Goal: Information Seeking & Learning: Understand process/instructions

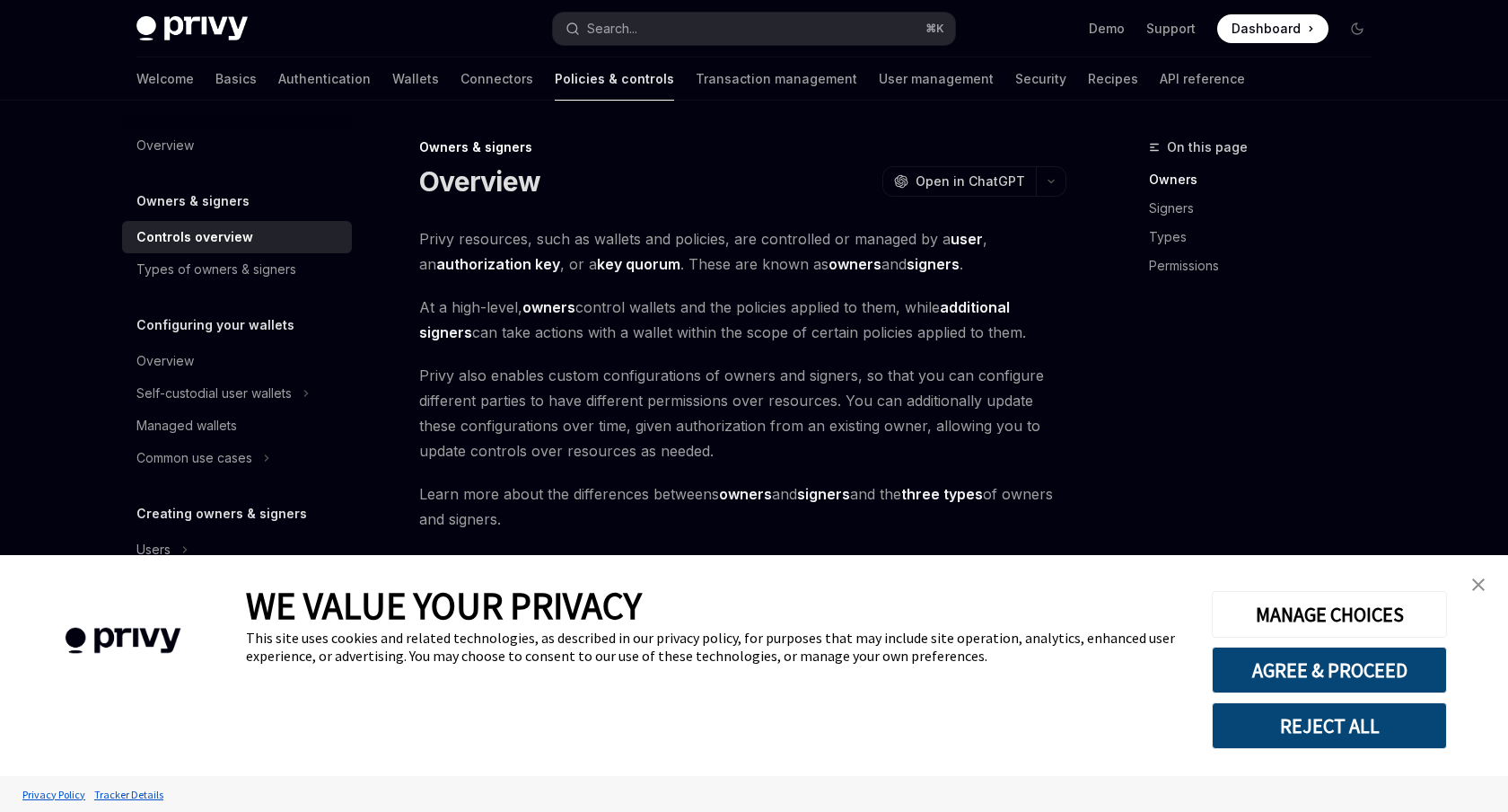
type textarea "*"
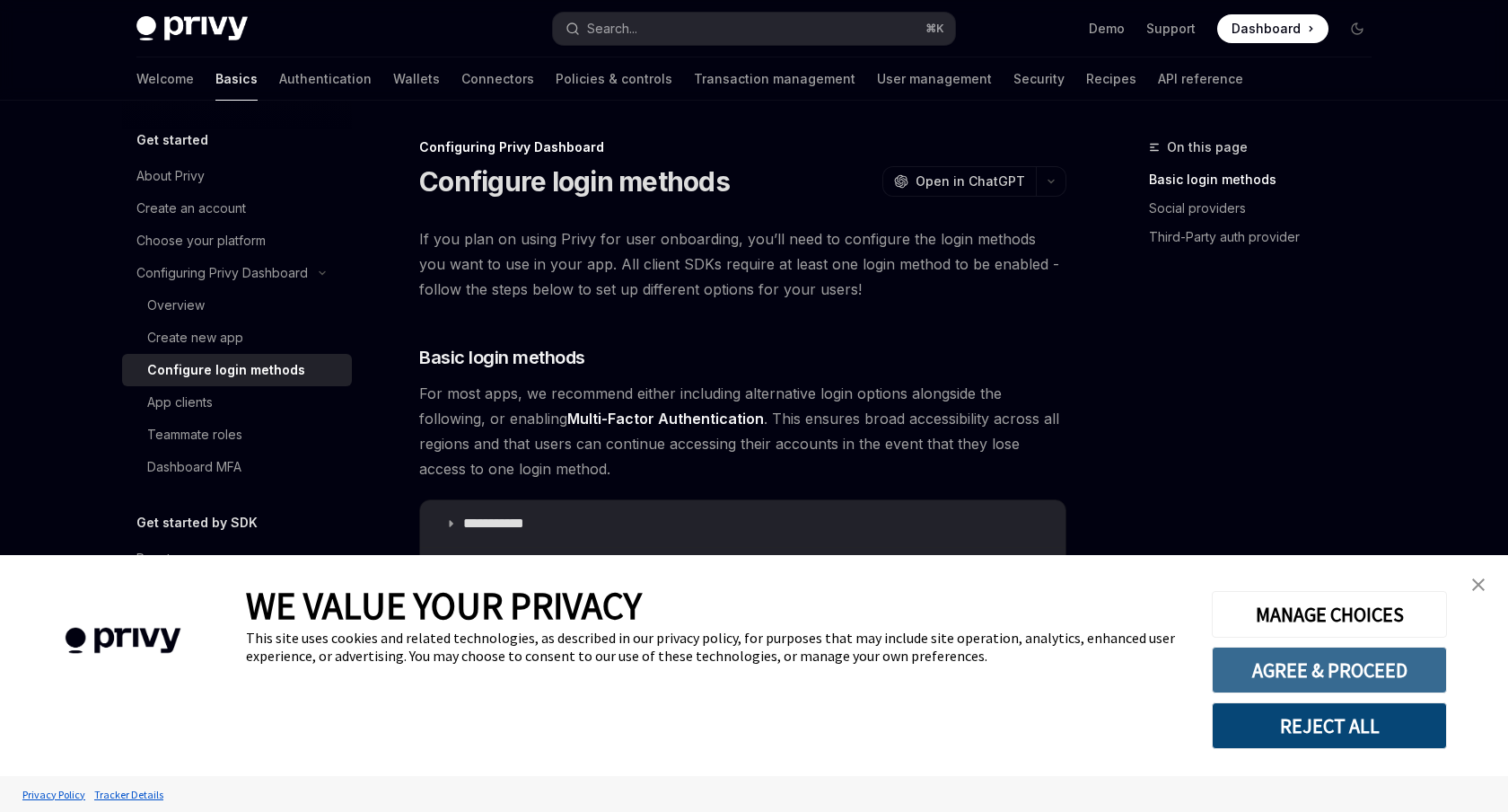
click at [1357, 668] on button "AGREE & PROCEED" at bounding box center [1329, 670] width 235 height 47
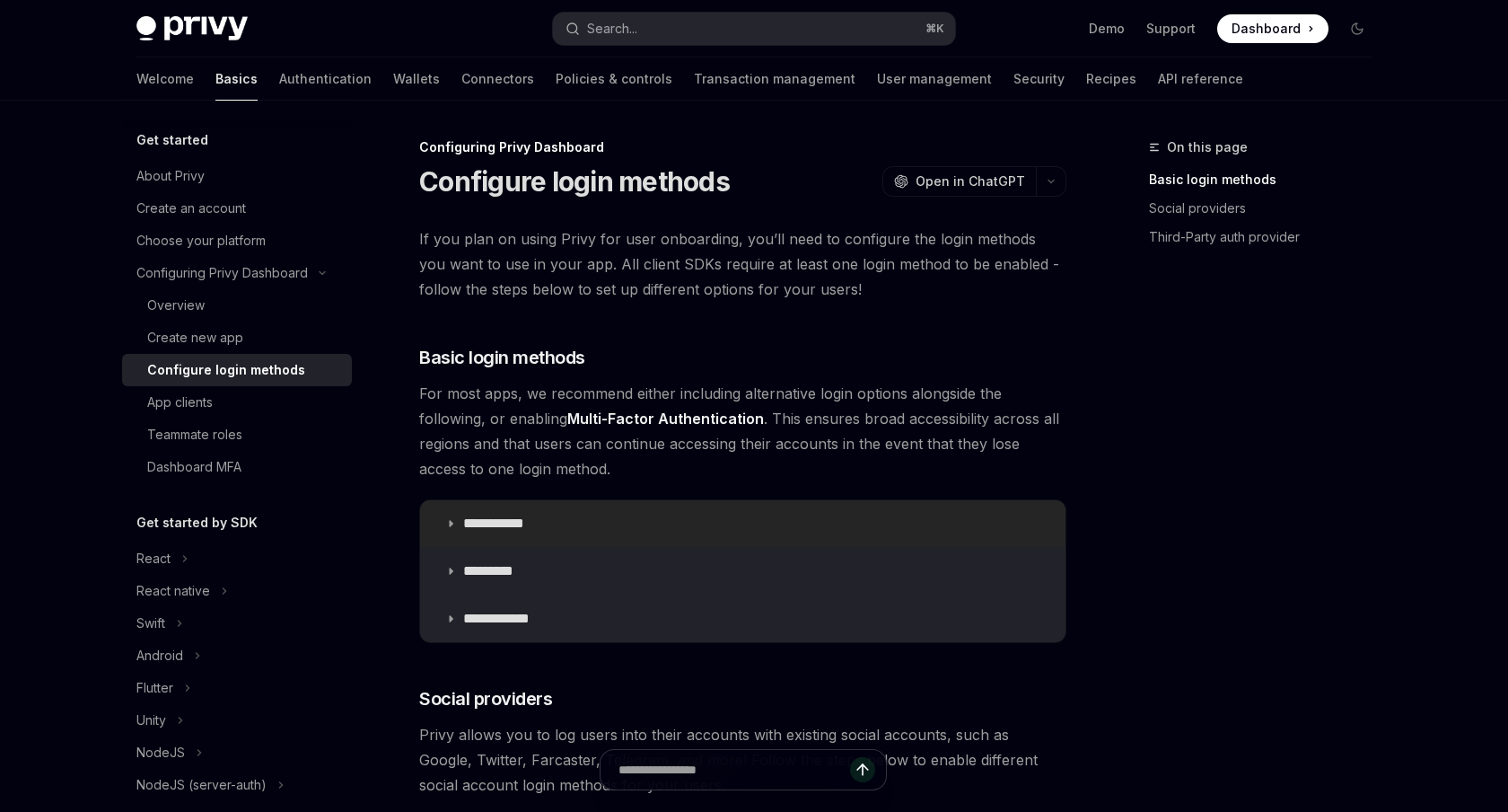
click at [505, 527] on p "**********" at bounding box center [501, 523] width 75 height 18
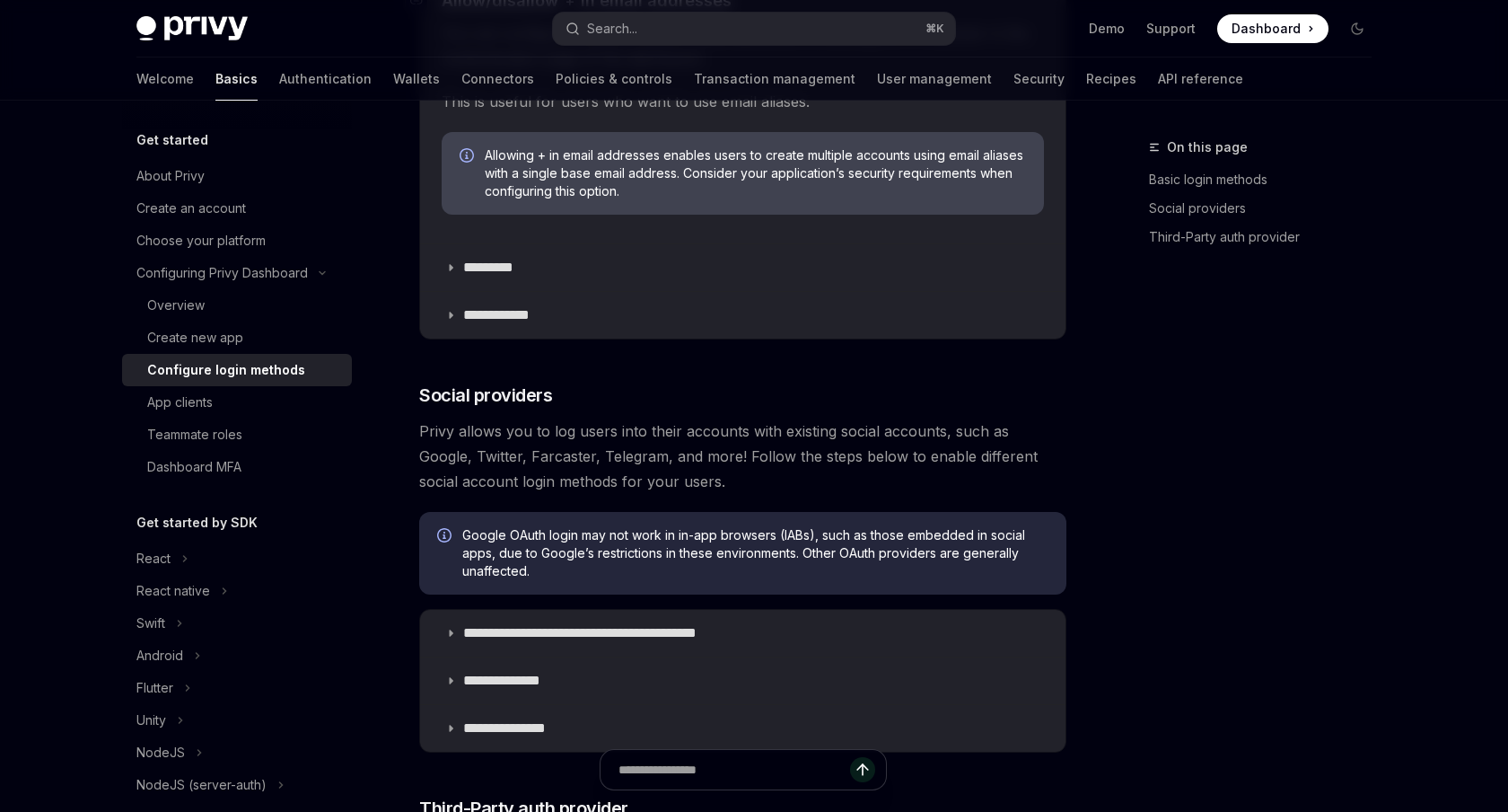
scroll to position [914, 0]
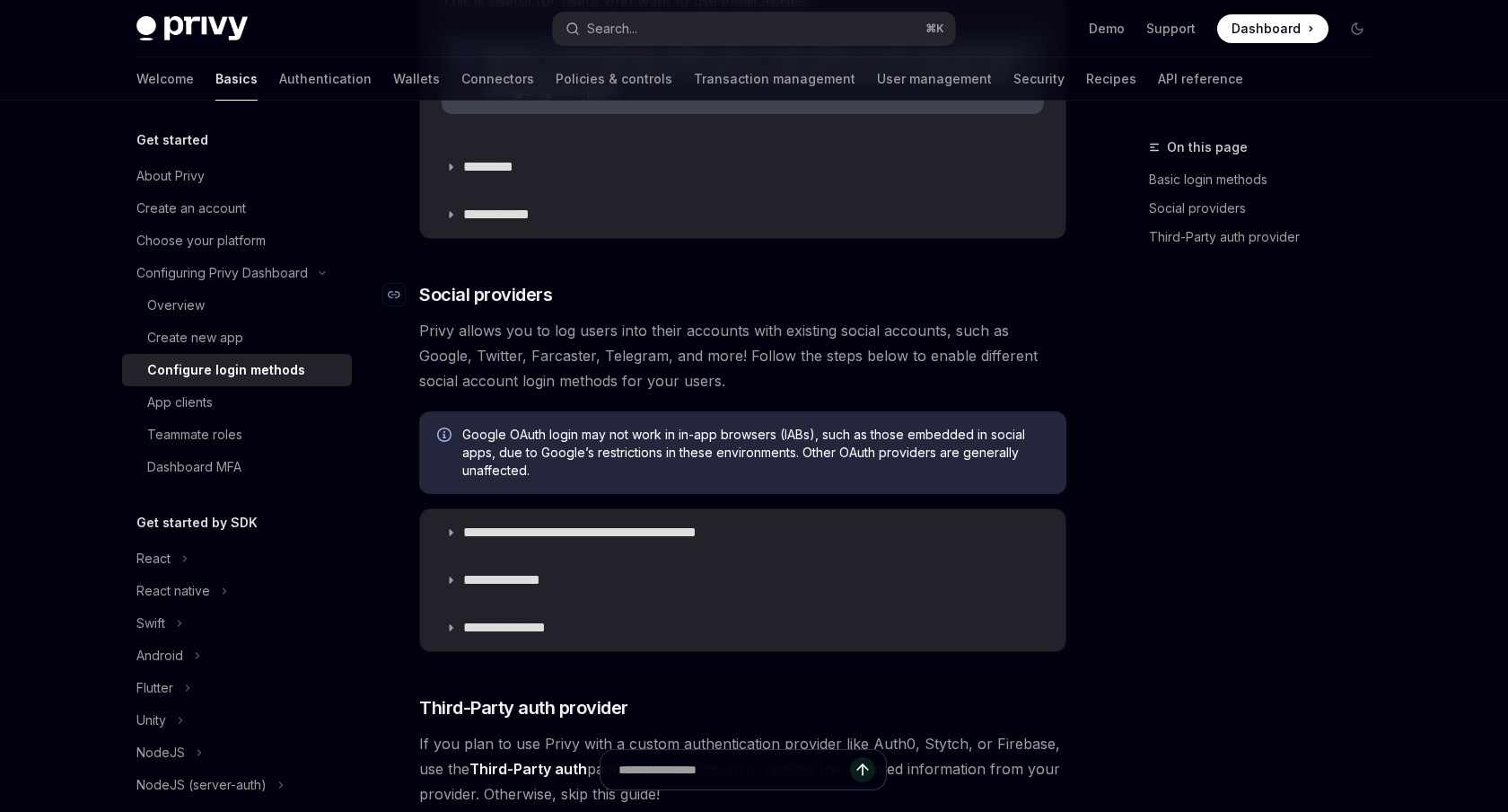
click at [689, 298] on h3 "​ Social providers" at bounding box center [743, 294] width 647 height 25
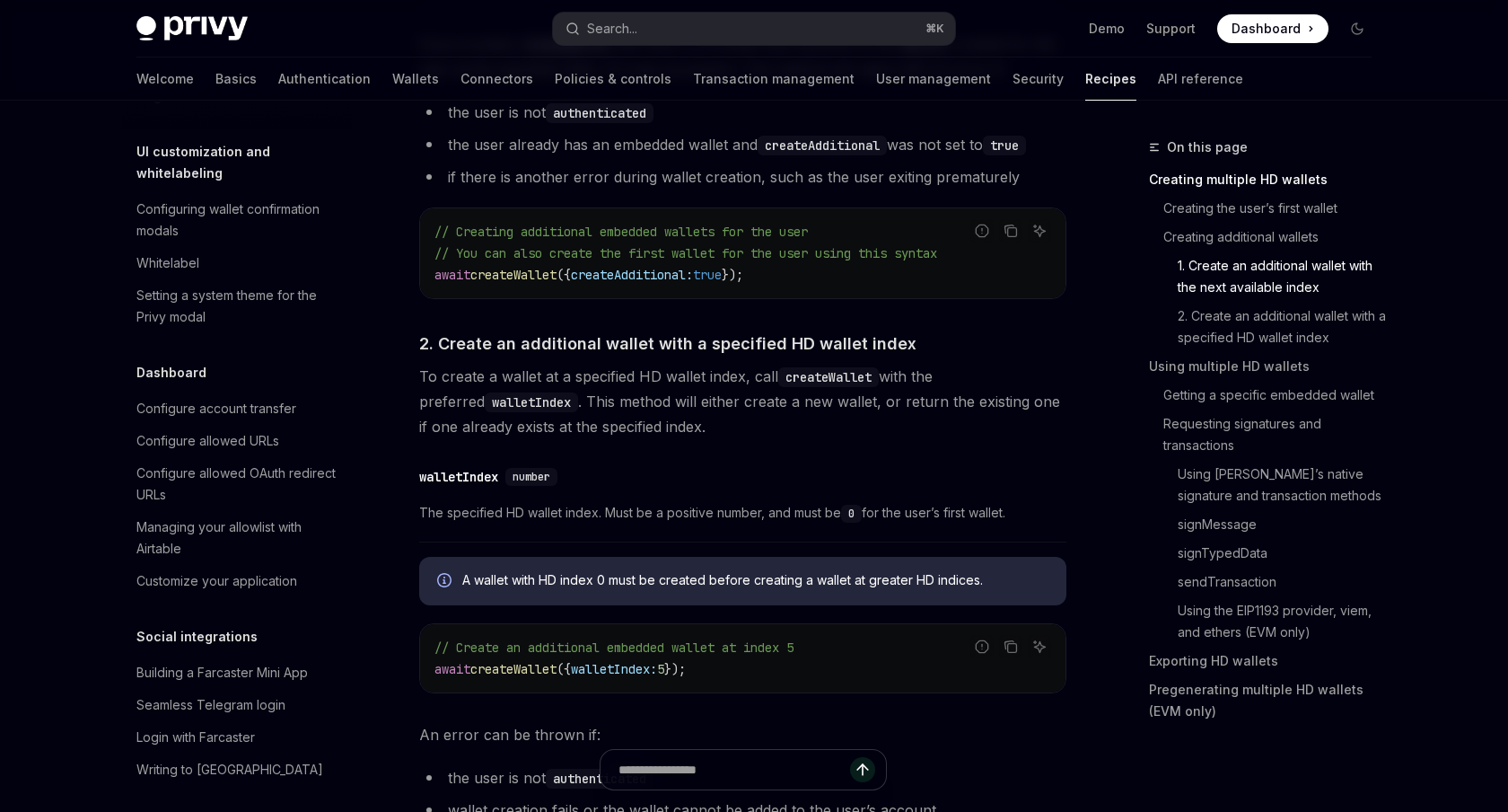
scroll to position [723, 0]
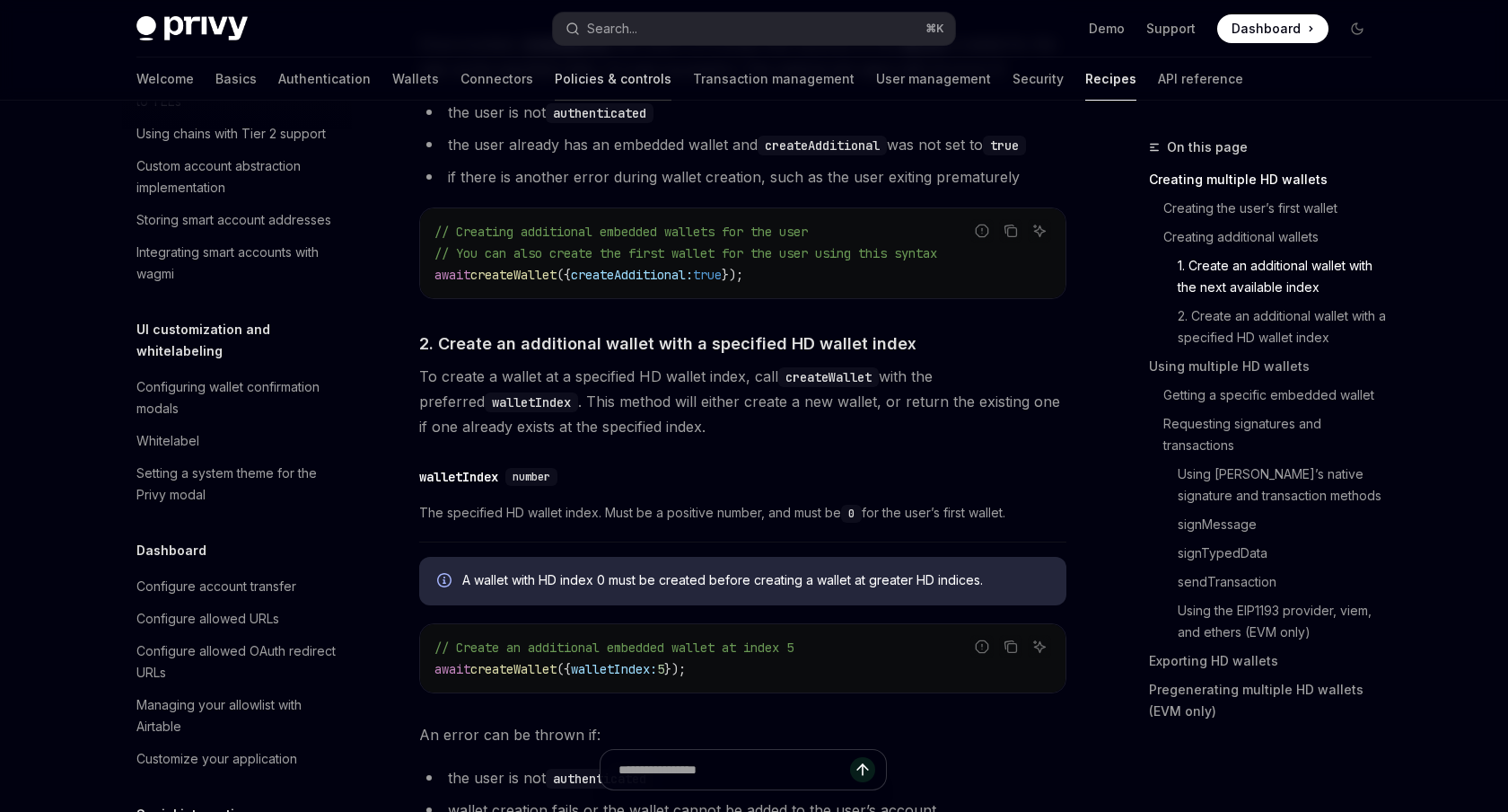
click at [555, 86] on link "Policies & controls" at bounding box center [613, 79] width 117 height 43
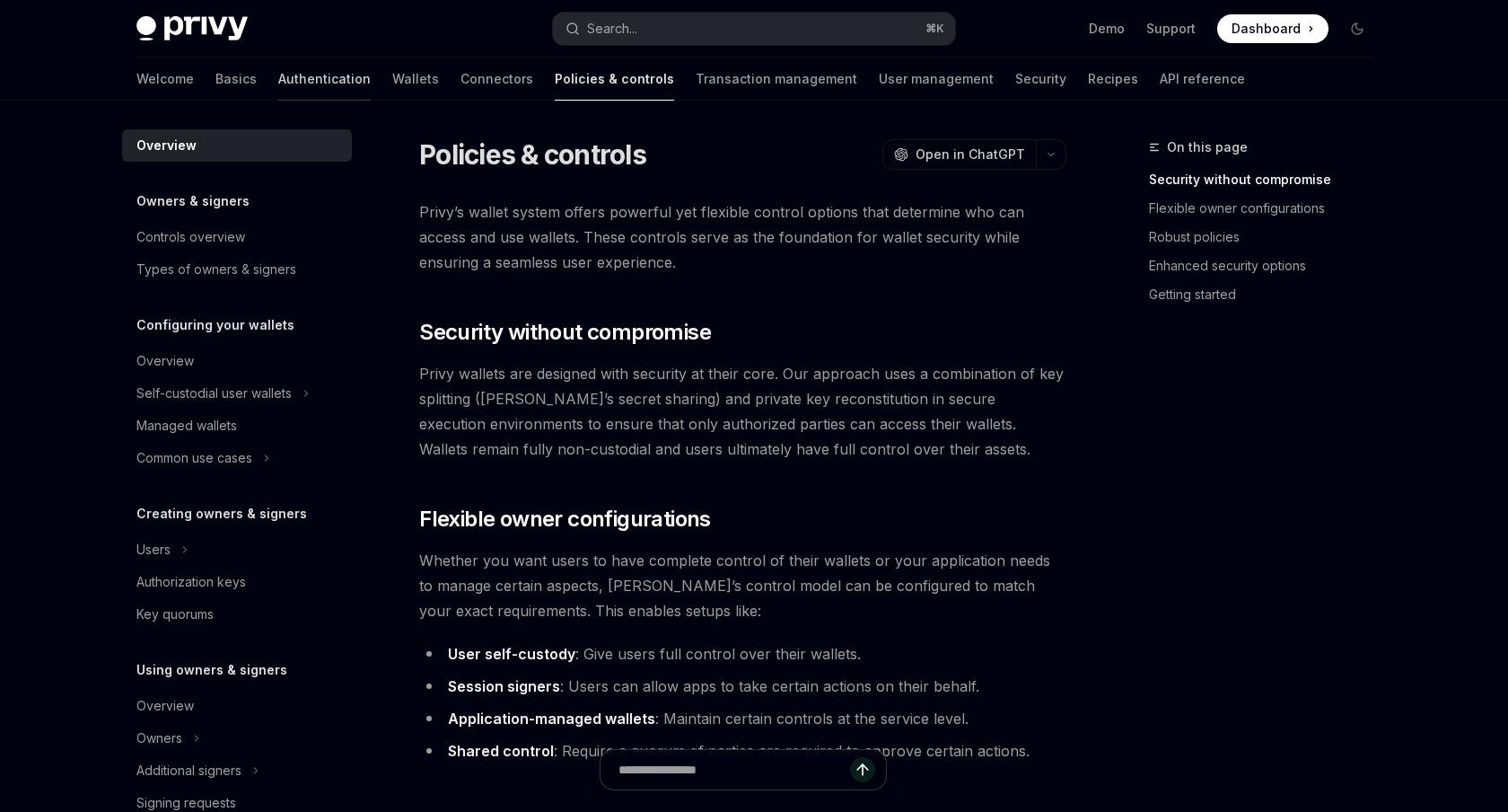
click at [278, 80] on link "Authentication" at bounding box center [324, 79] width 93 height 43
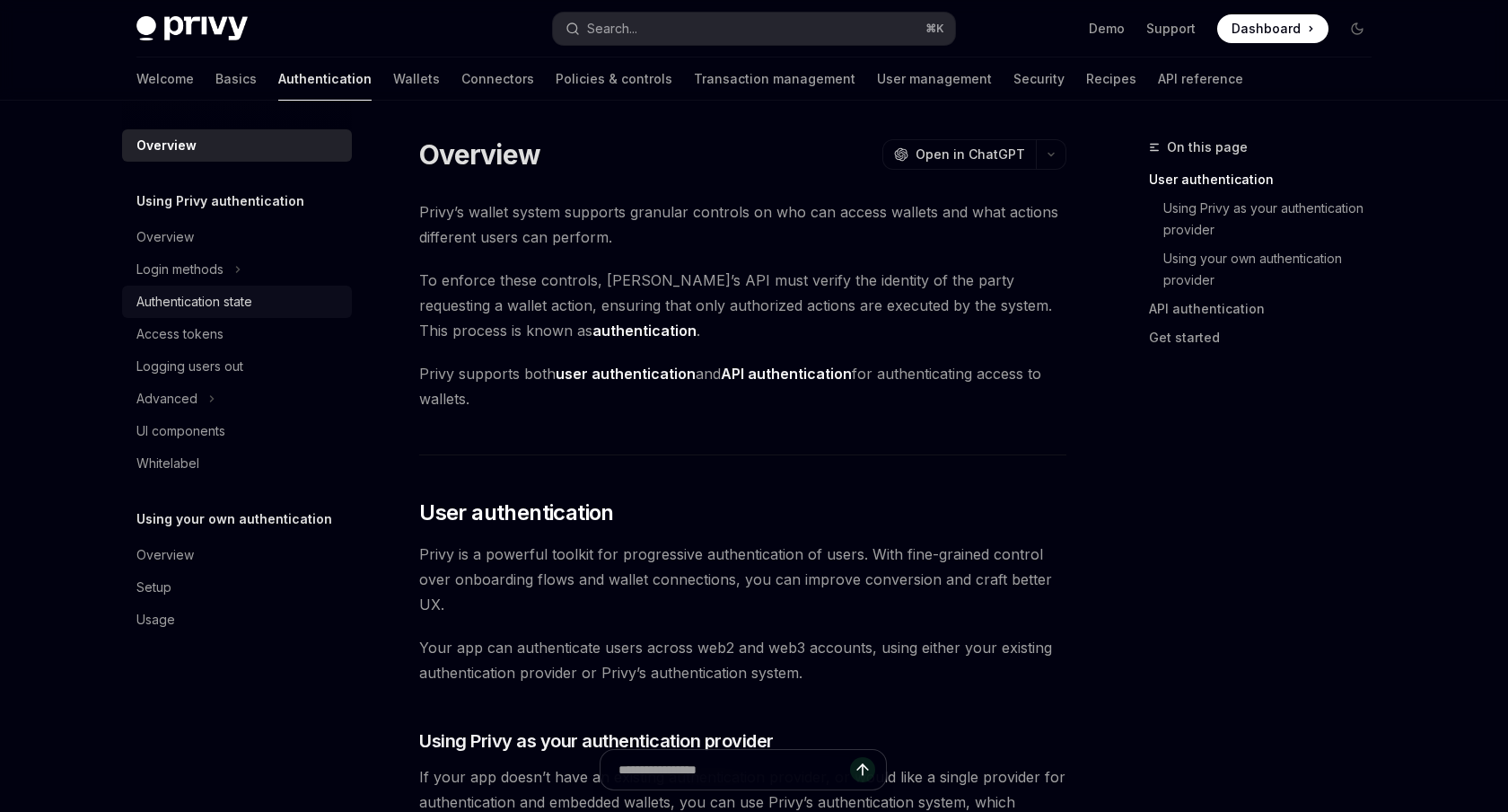
click at [209, 306] on div "Authentication state" at bounding box center [194, 302] width 116 height 22
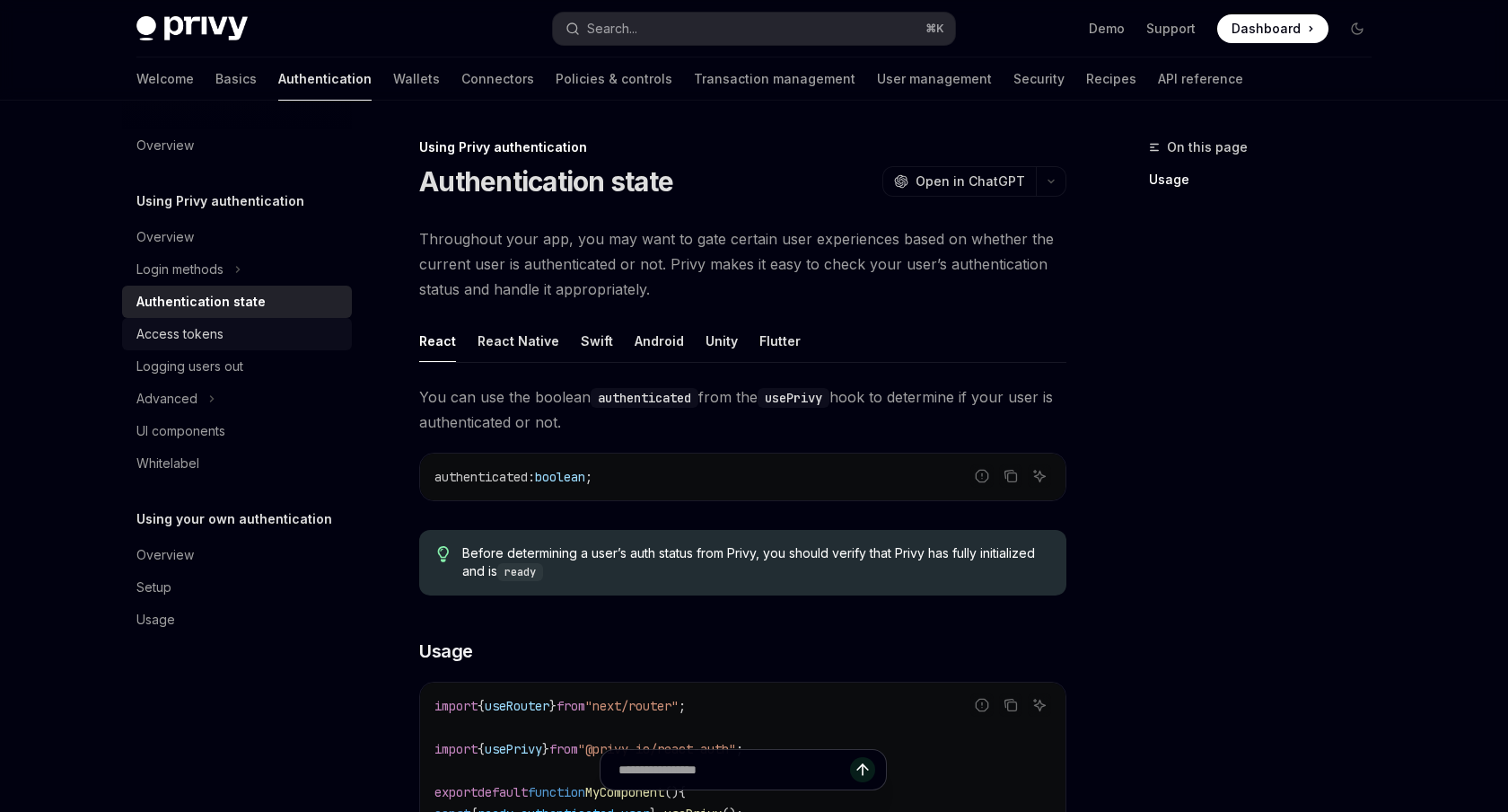
click at [250, 337] on div "Access tokens" at bounding box center [239, 334] width 204 height 22
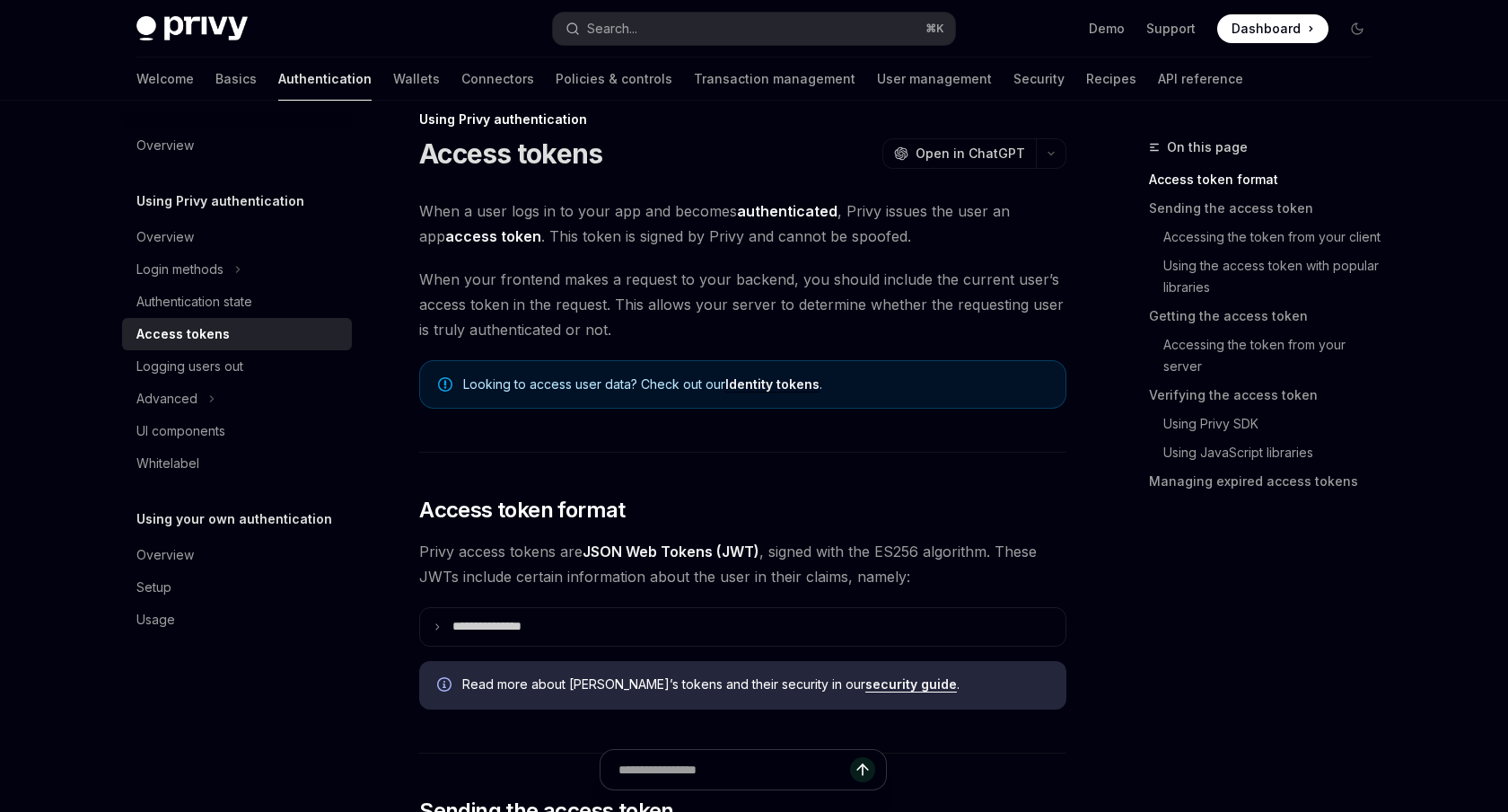
scroll to position [30, 0]
click at [837, 229] on span "When a user logs in to your app and becomes authenticated , Privy issues the us…" at bounding box center [743, 221] width 647 height 50
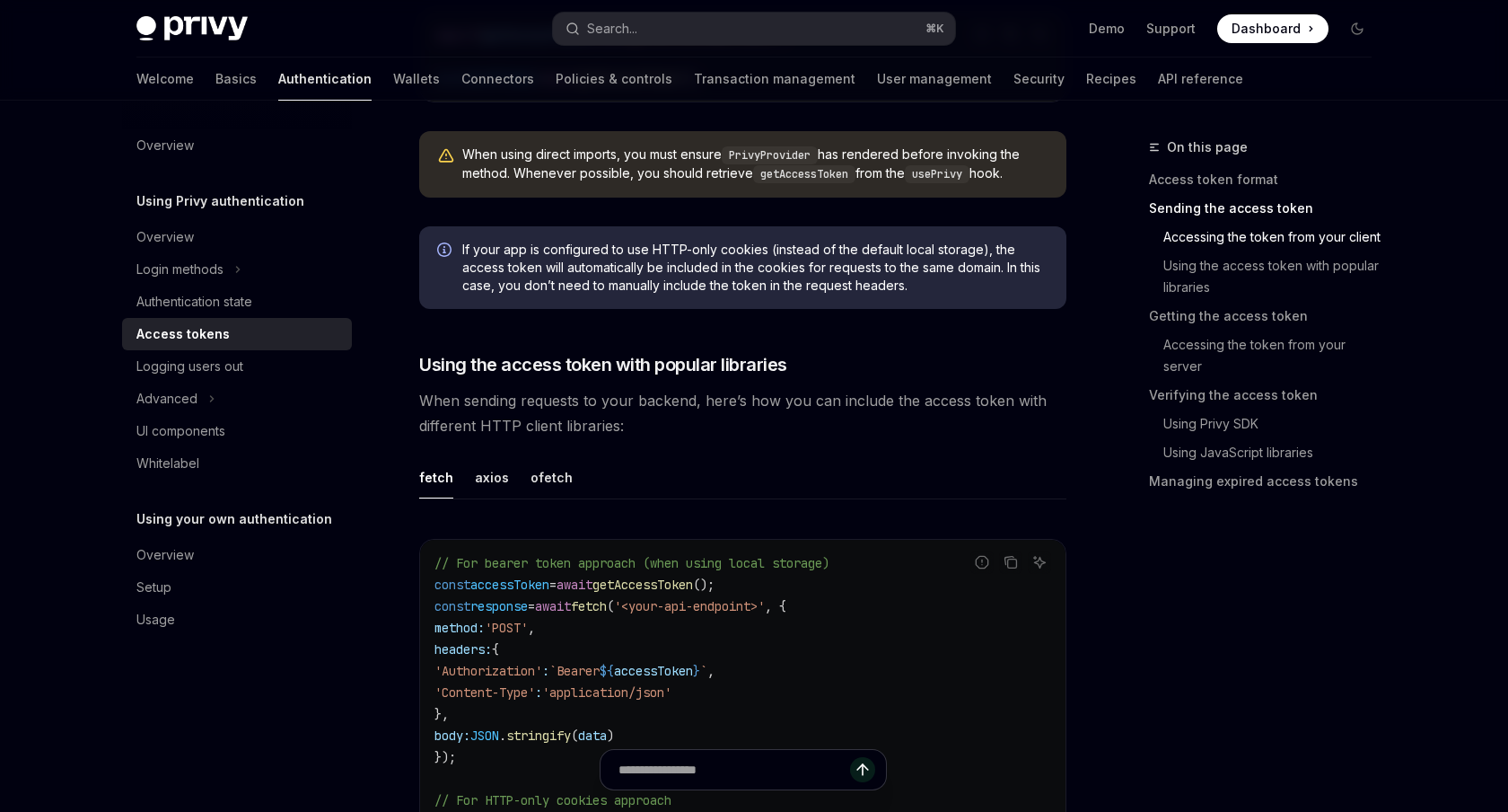
scroll to position [1340, 0]
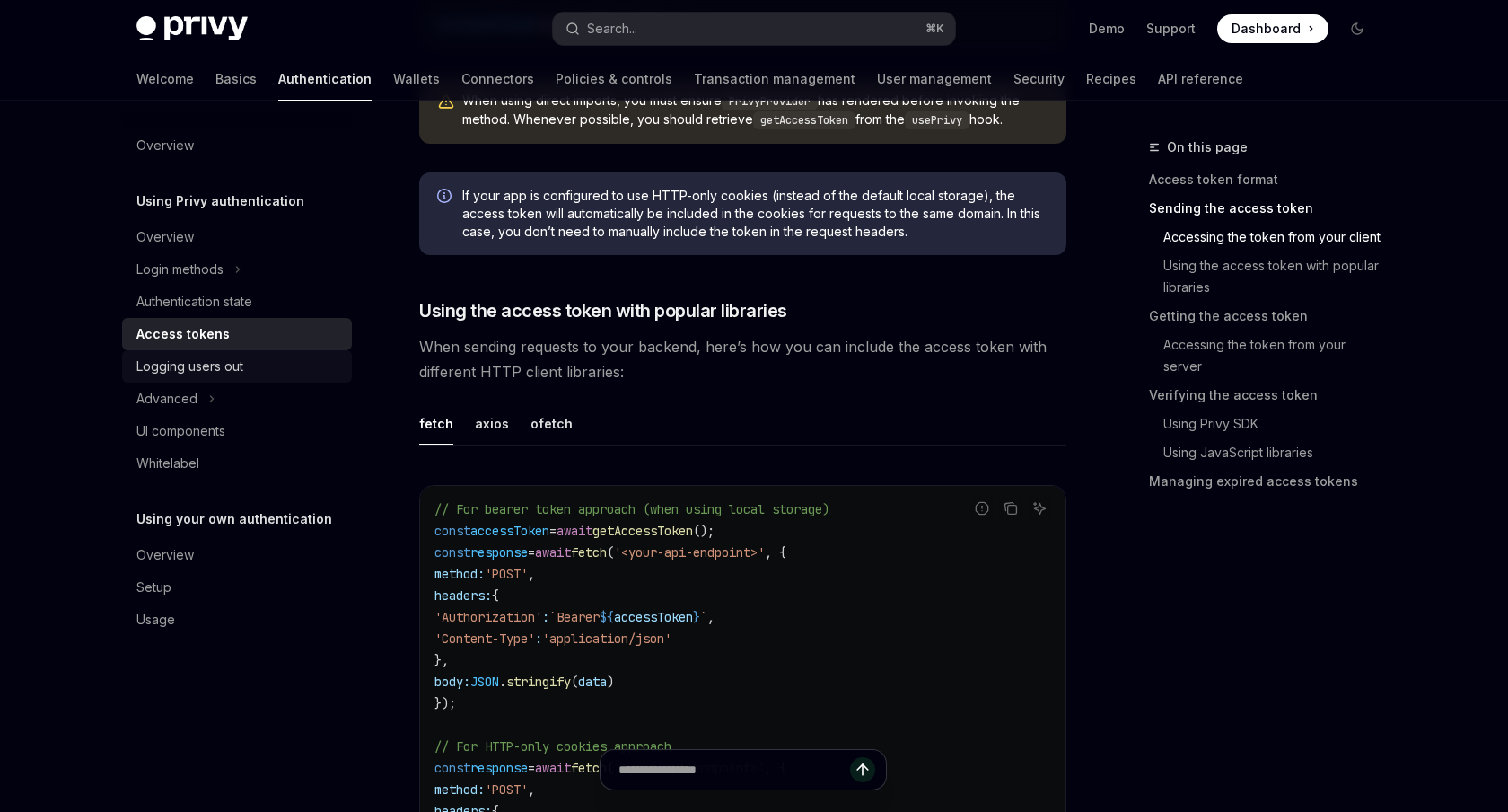
click at [233, 366] on div "Logging users out" at bounding box center [190, 366] width 107 height 22
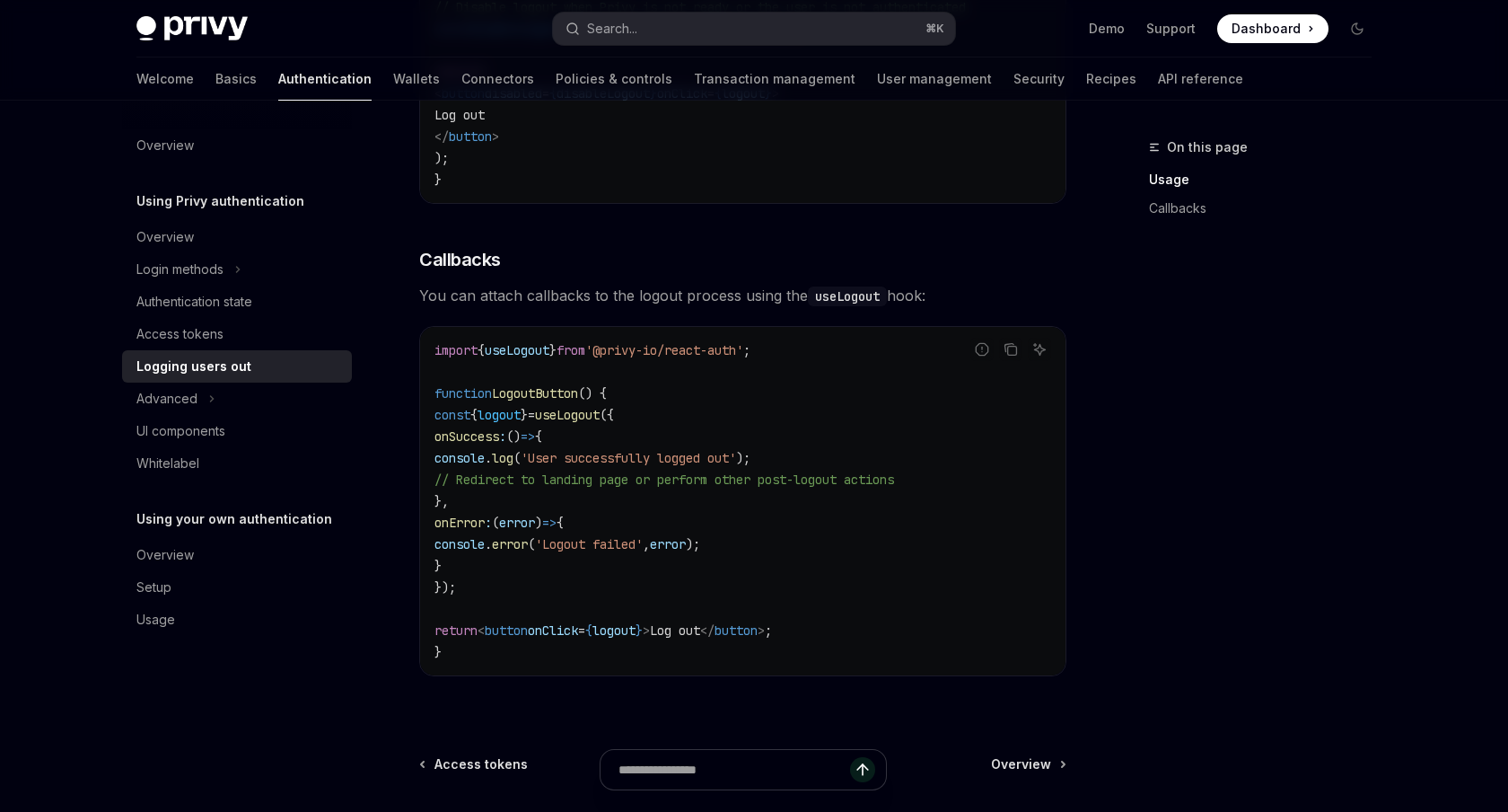
scroll to position [773, 0]
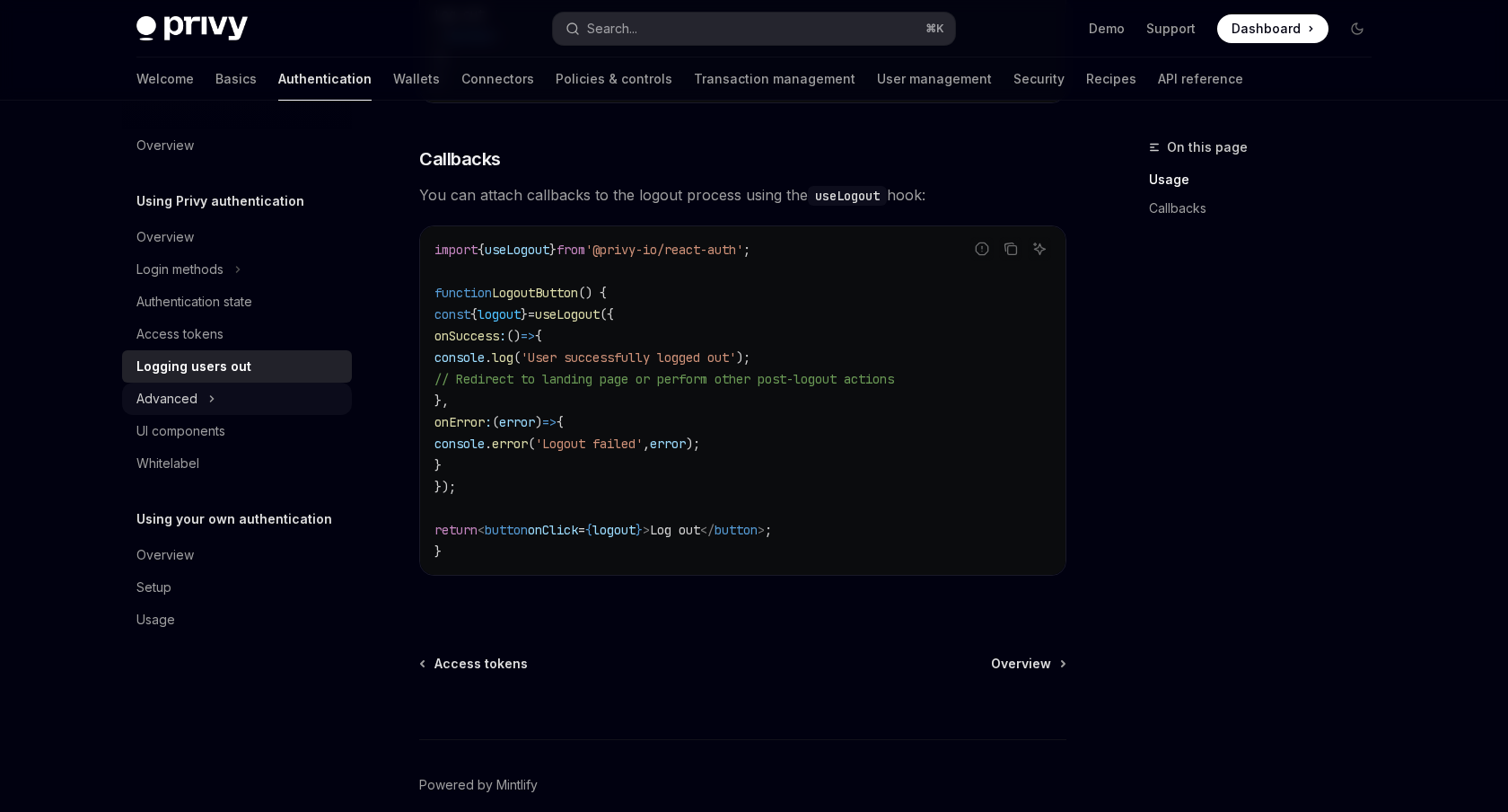
click at [201, 402] on button "Advanced" at bounding box center [237, 399] width 230 height 32
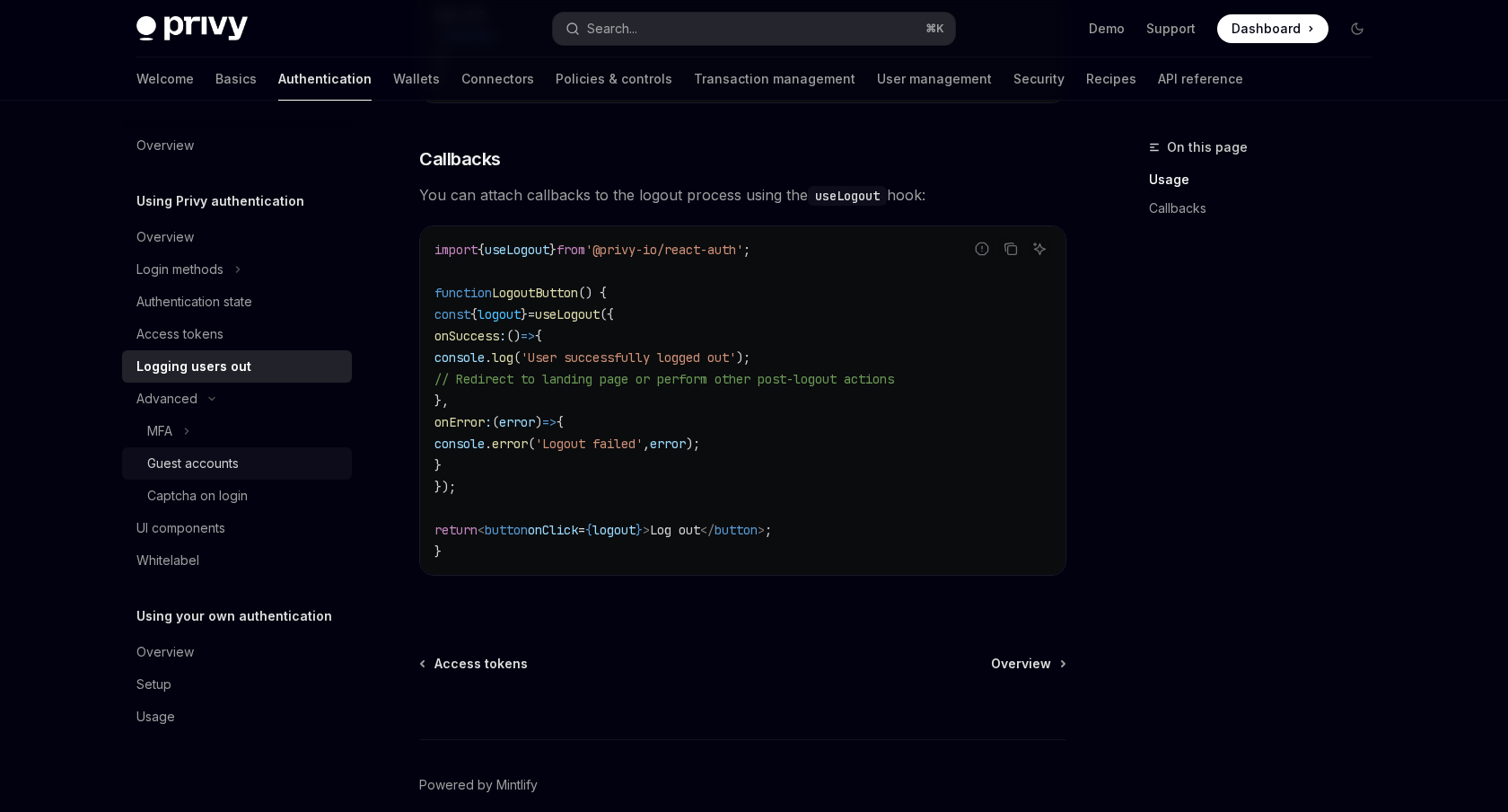
click at [209, 468] on div "Guest accounts" at bounding box center [194, 464] width 92 height 22
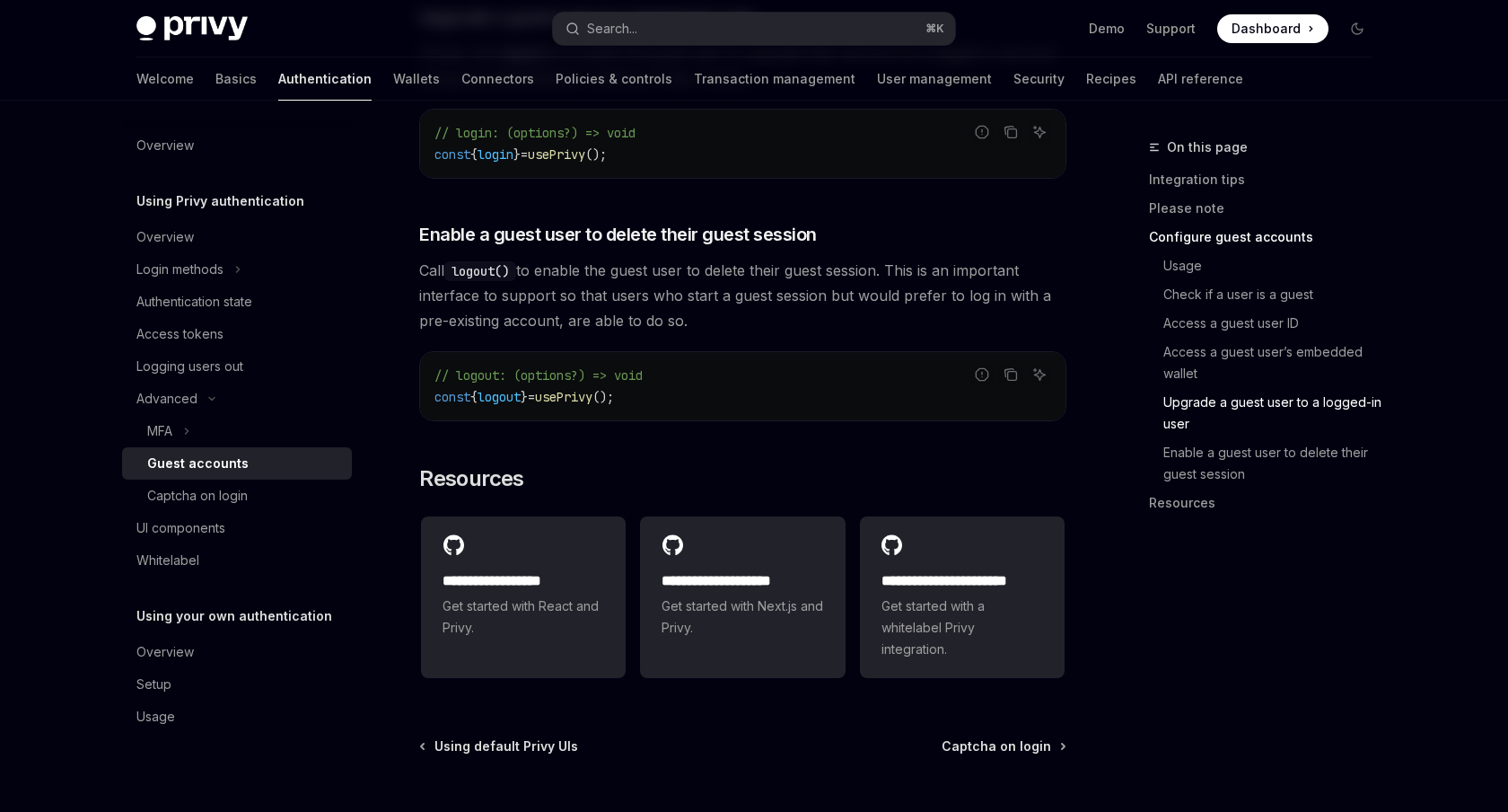
scroll to position [2933, 0]
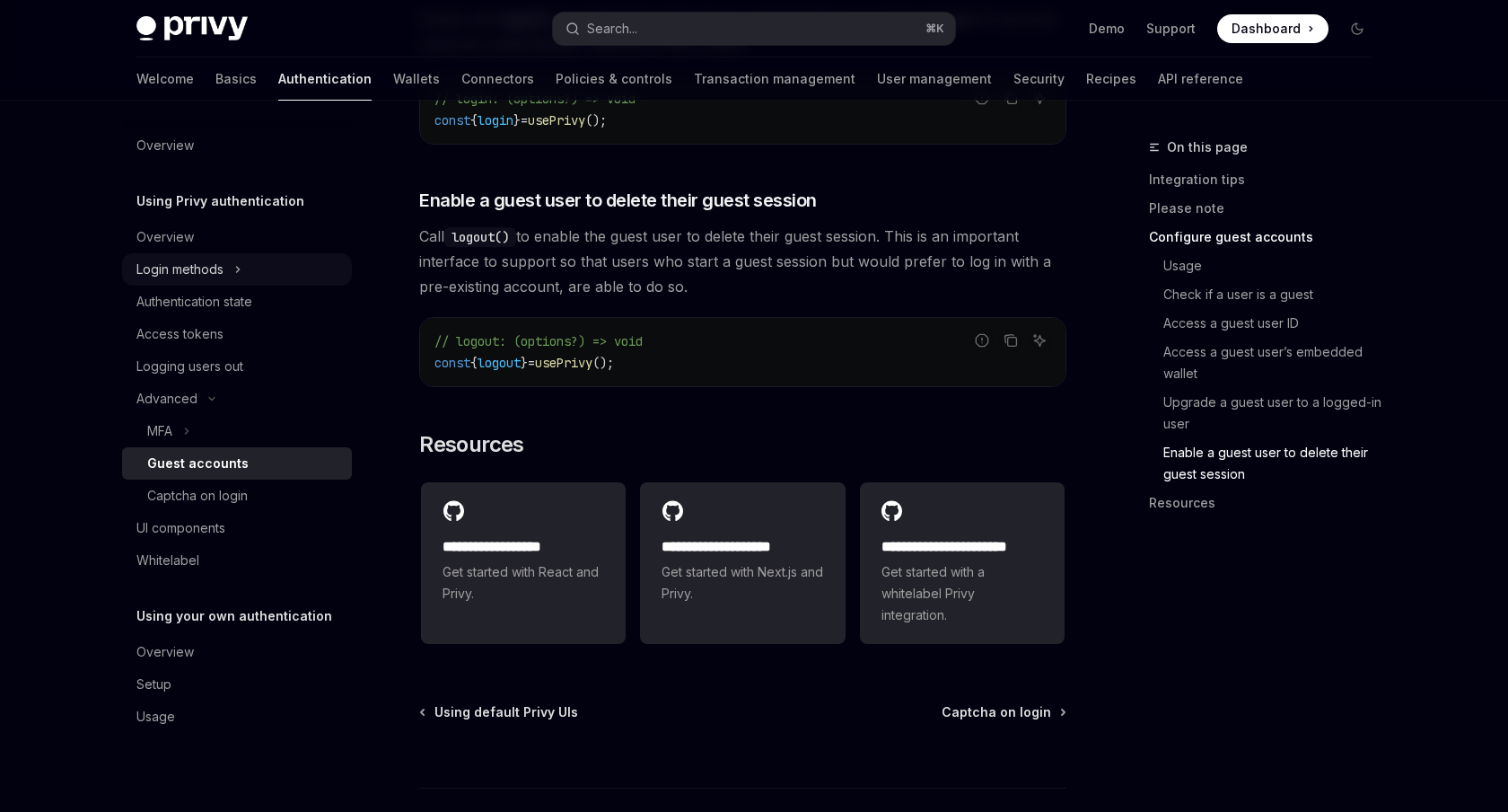
click at [244, 267] on button "Login methods" at bounding box center [237, 269] width 230 height 32
type textarea "*"
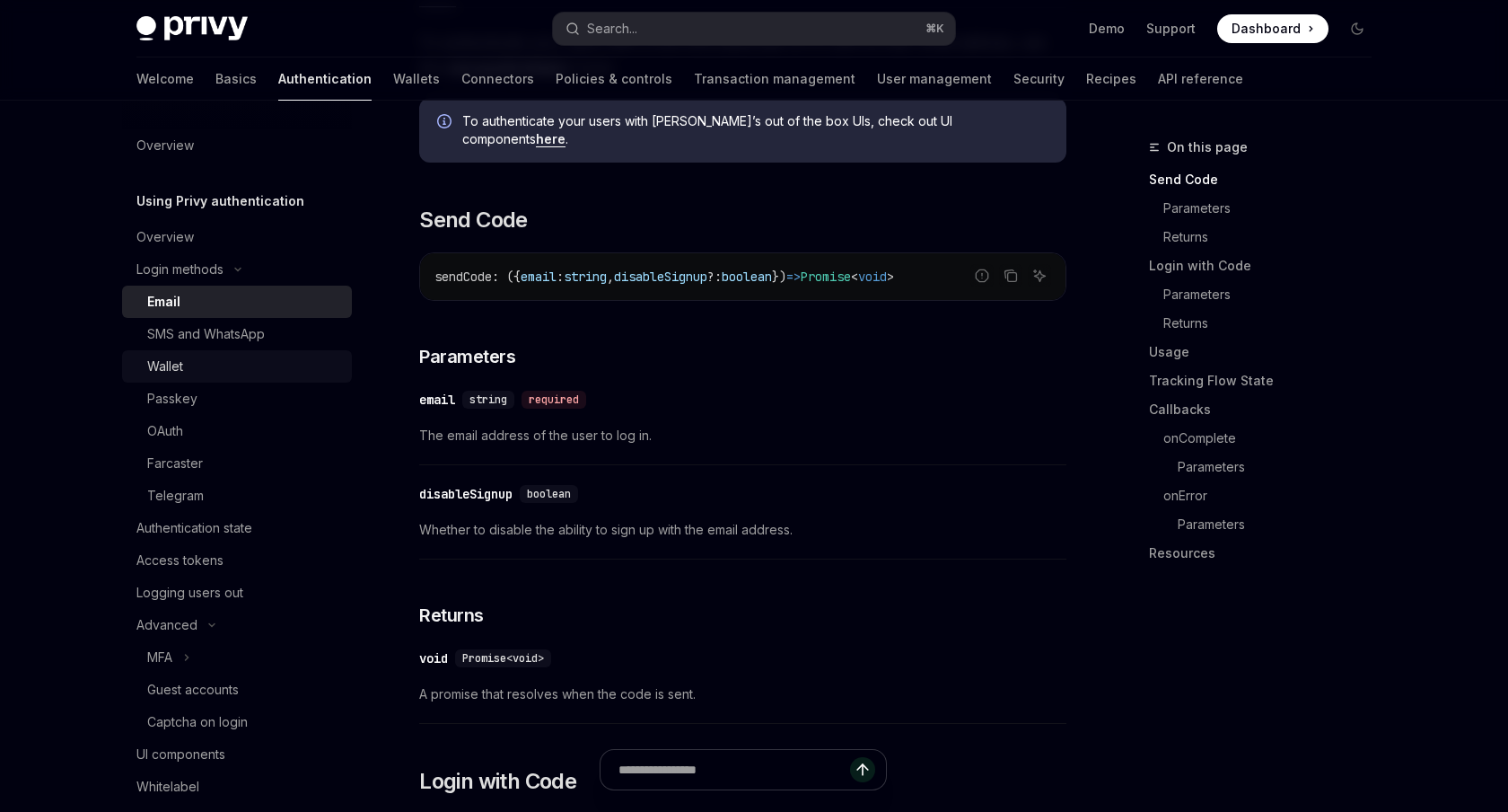
scroll to position [501, 0]
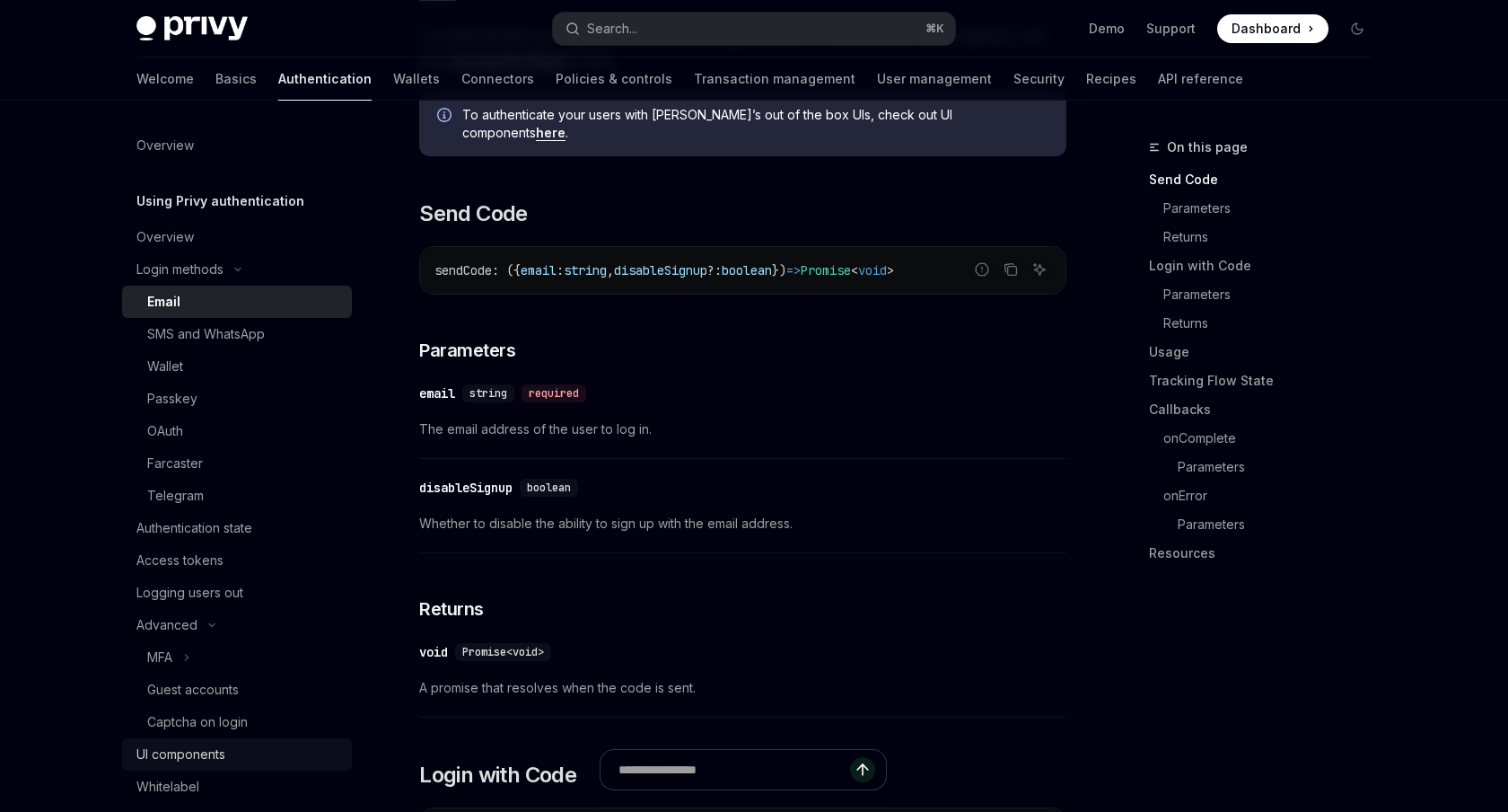
click at [191, 752] on div "UI components" at bounding box center [181, 754] width 89 height 22
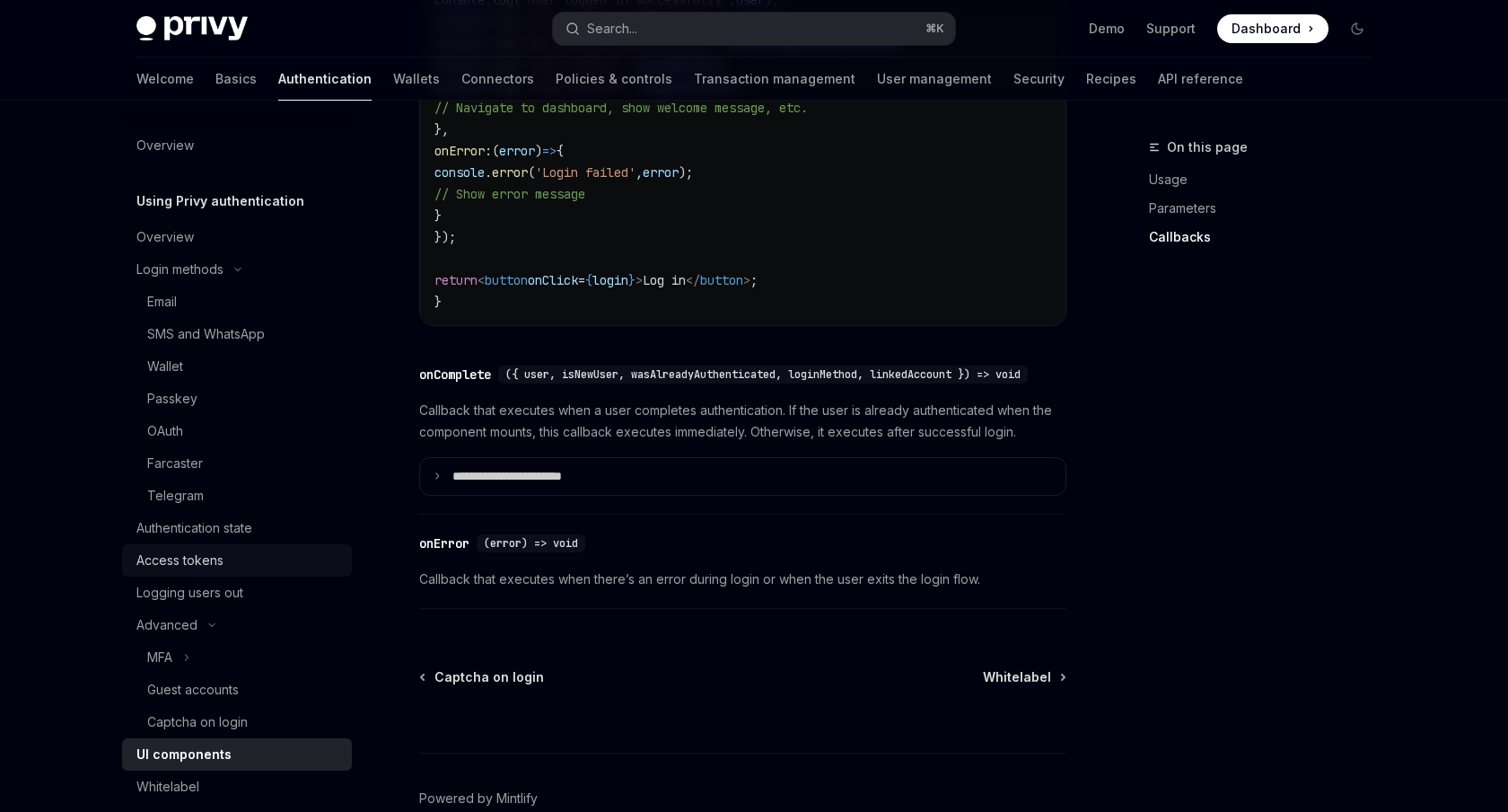
scroll to position [2479, 0]
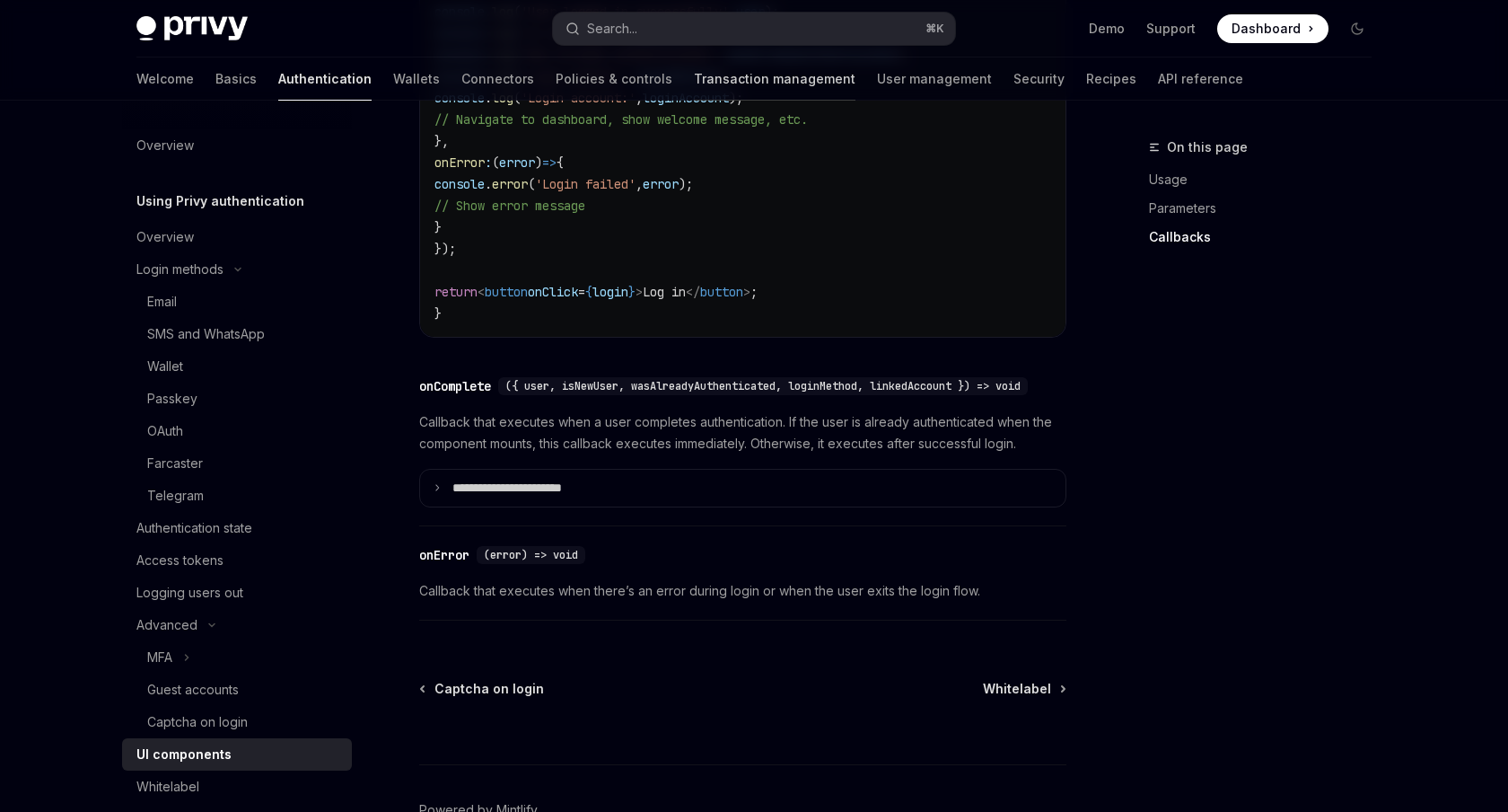
click at [694, 73] on link "Transaction management" at bounding box center [775, 79] width 162 height 43
type textarea "*"
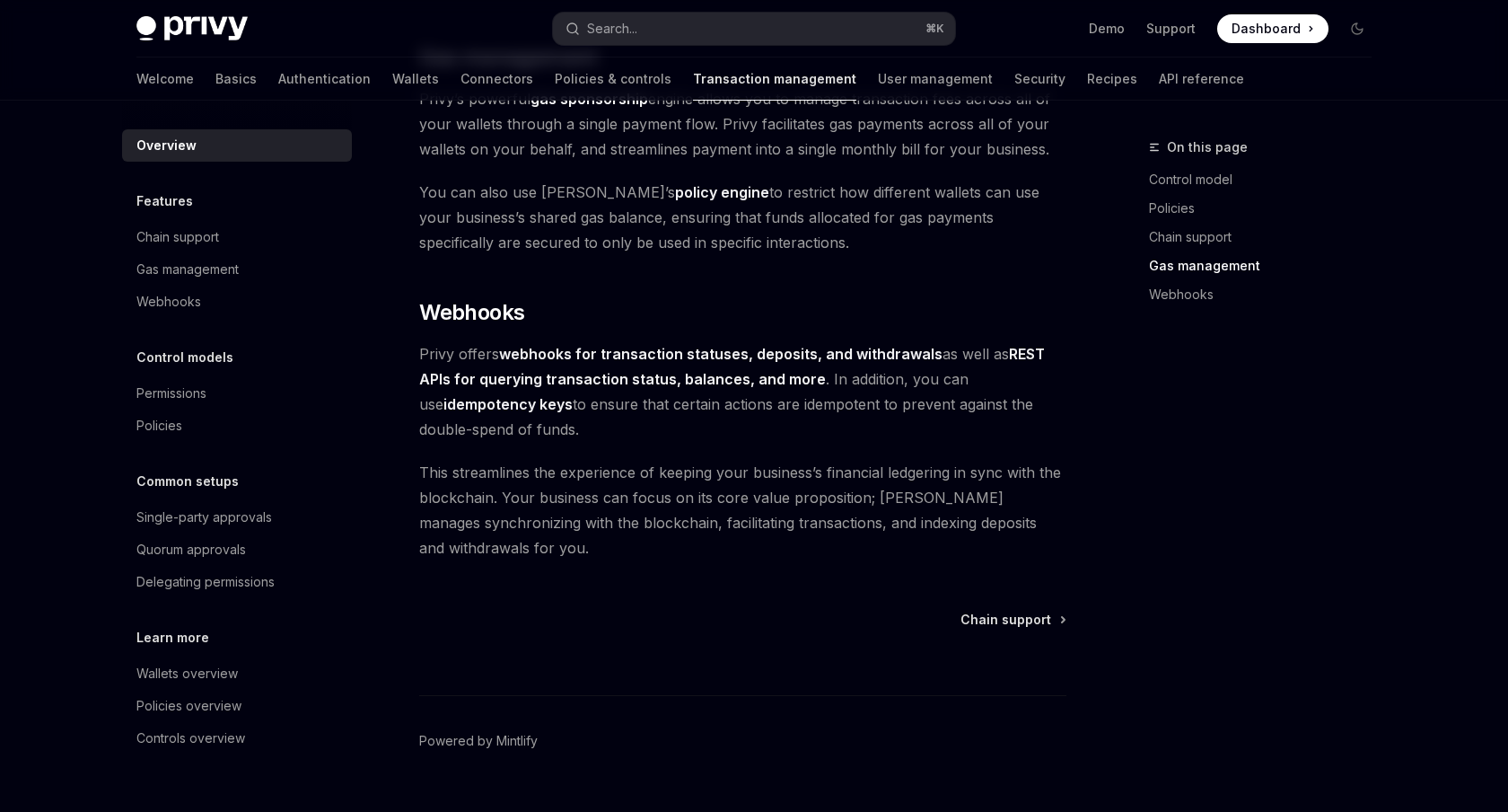
scroll to position [1635, 0]
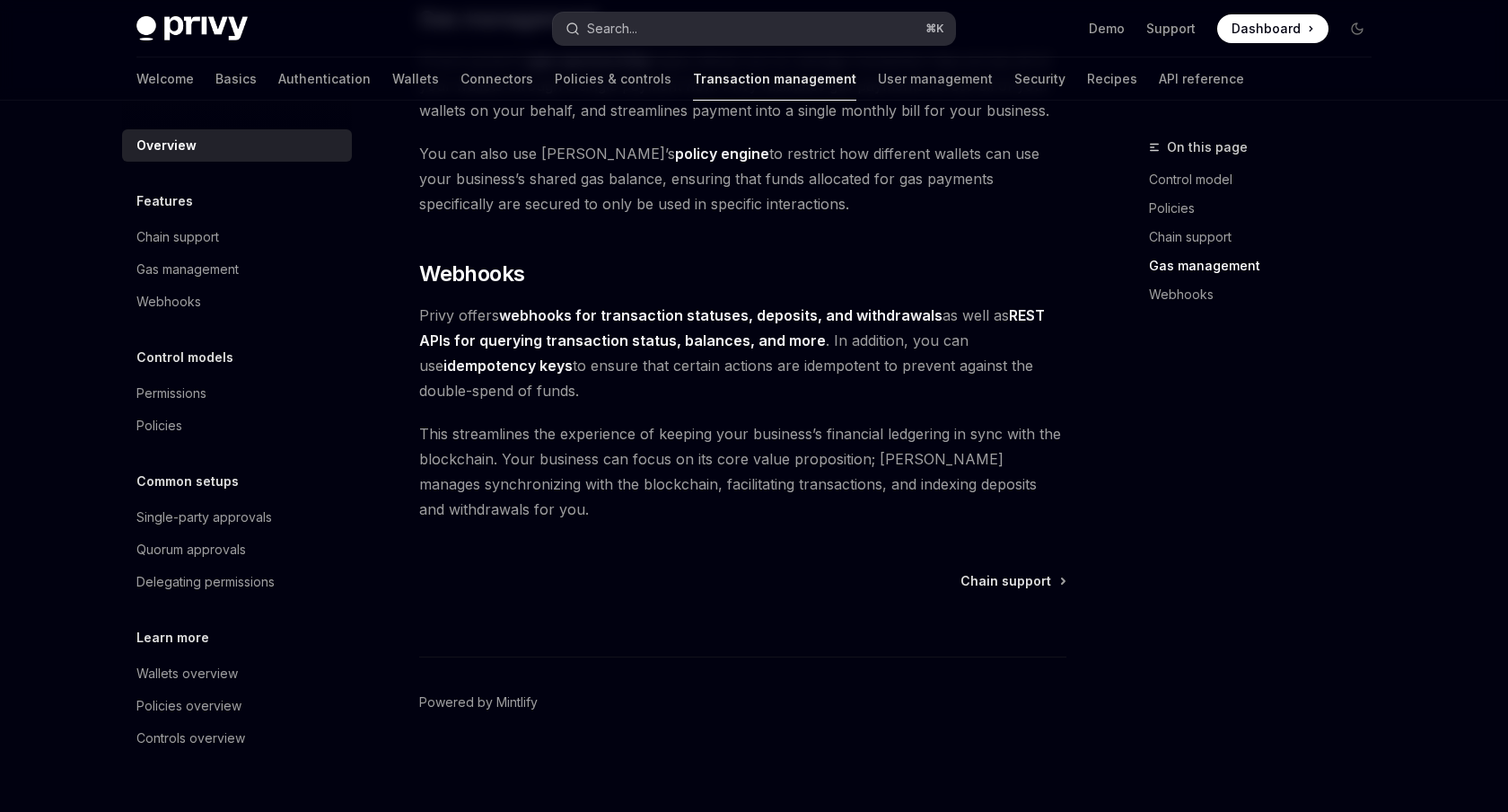
click at [641, 25] on button "Search... ⌘ K" at bounding box center [754, 29] width 402 height 32
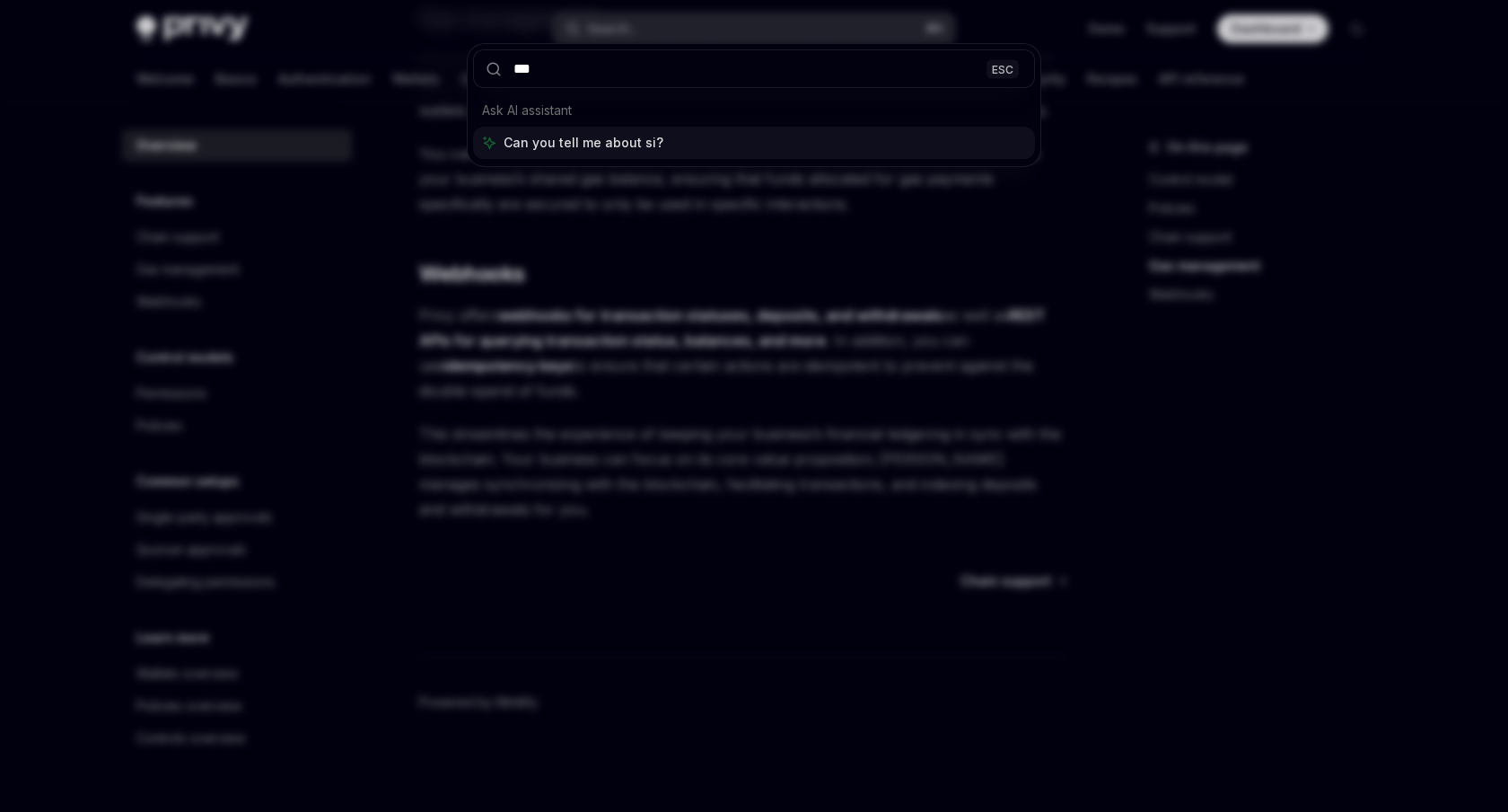
type input "****"
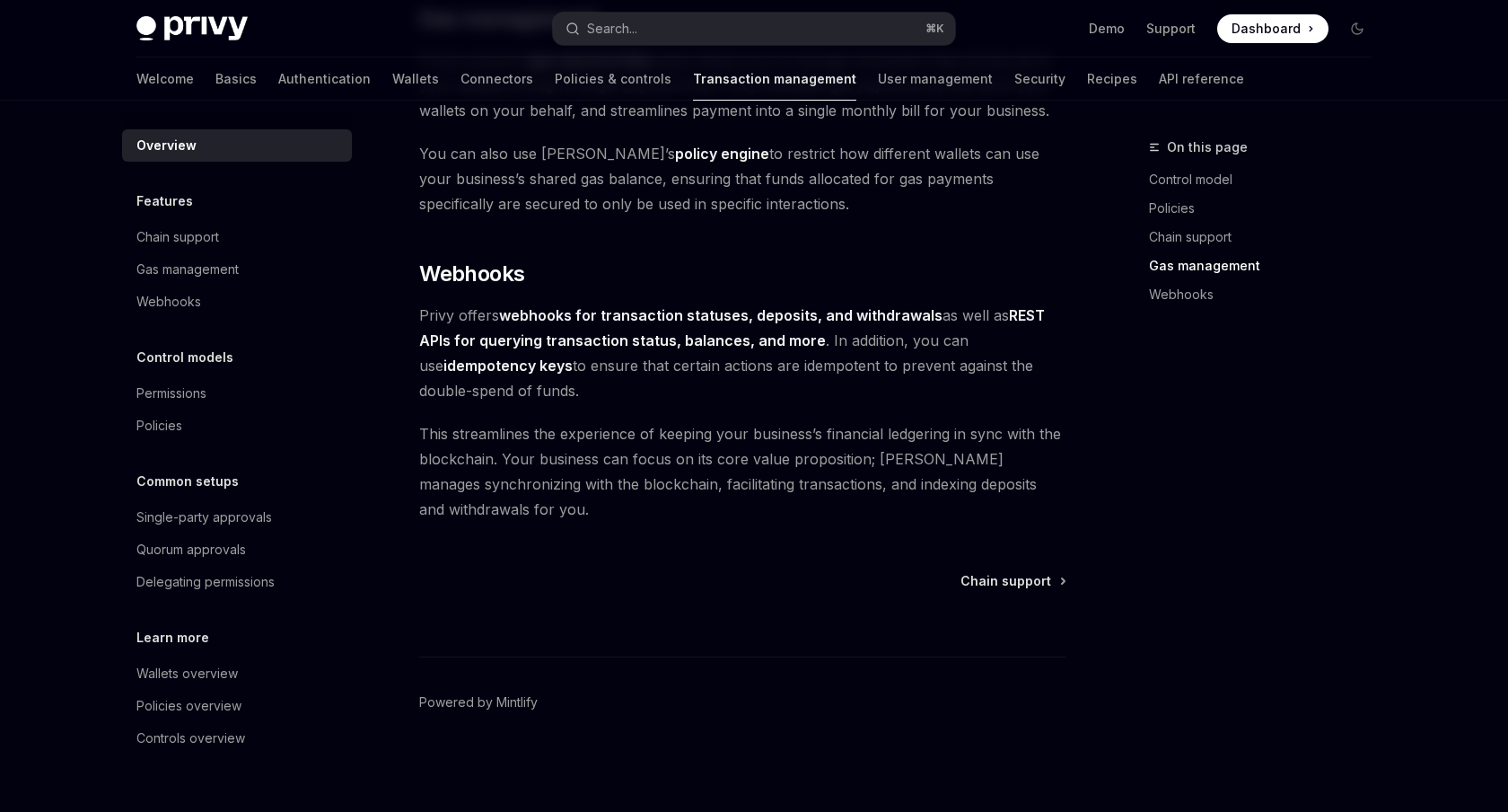
type textarea "*"
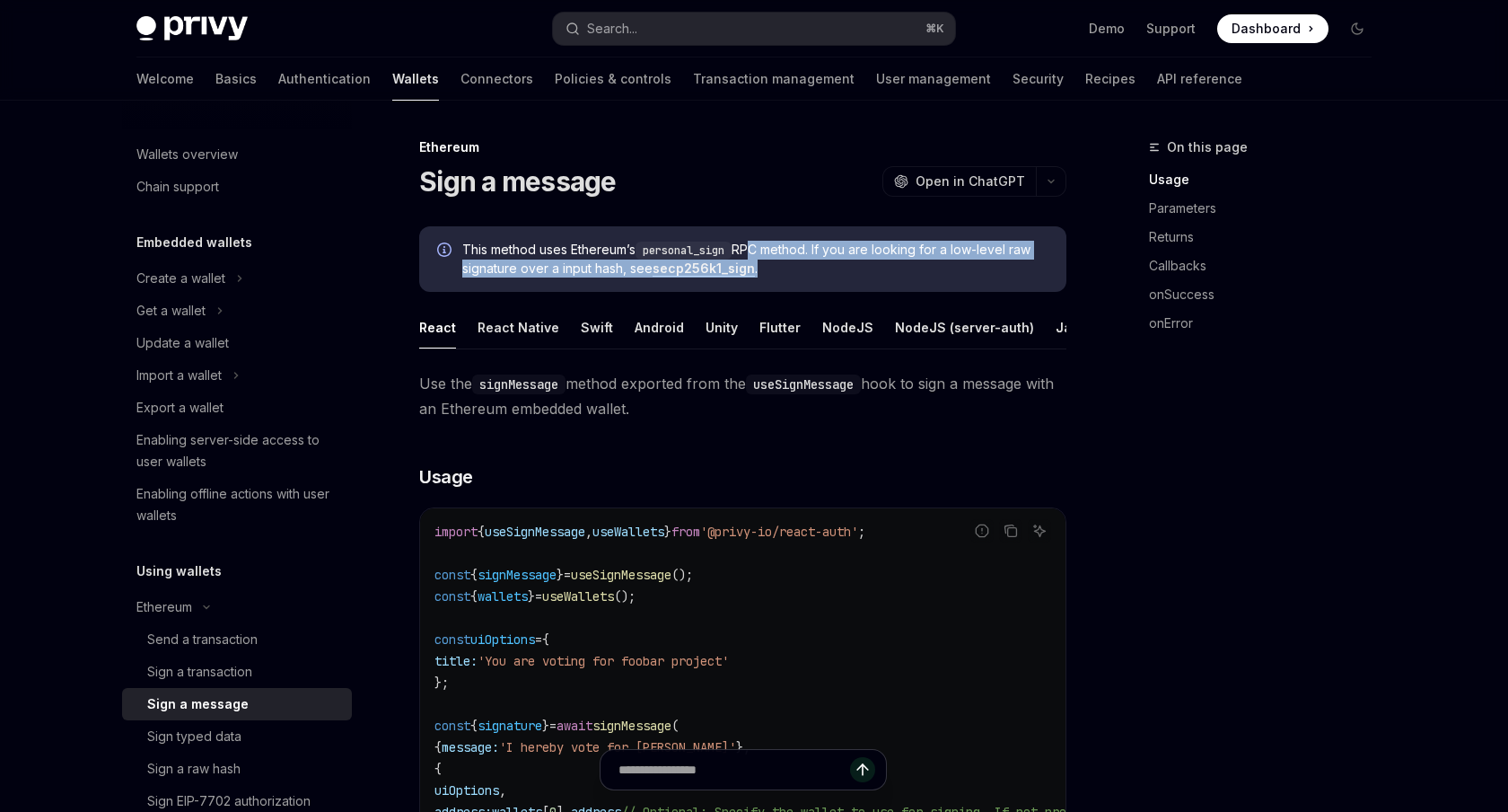
drag, startPoint x: 754, startPoint y: 248, endPoint x: 781, endPoint y: 284, distance: 45.0
click at [781, 284] on div "This method uses Ethereum’s personal_sign RPC method. If you are looking for a …" at bounding box center [743, 258] width 647 height 66
click at [781, 274] on span "This method uses Ethereum’s personal_sign RPC method. If you are looking for a …" at bounding box center [755, 258] width 586 height 37
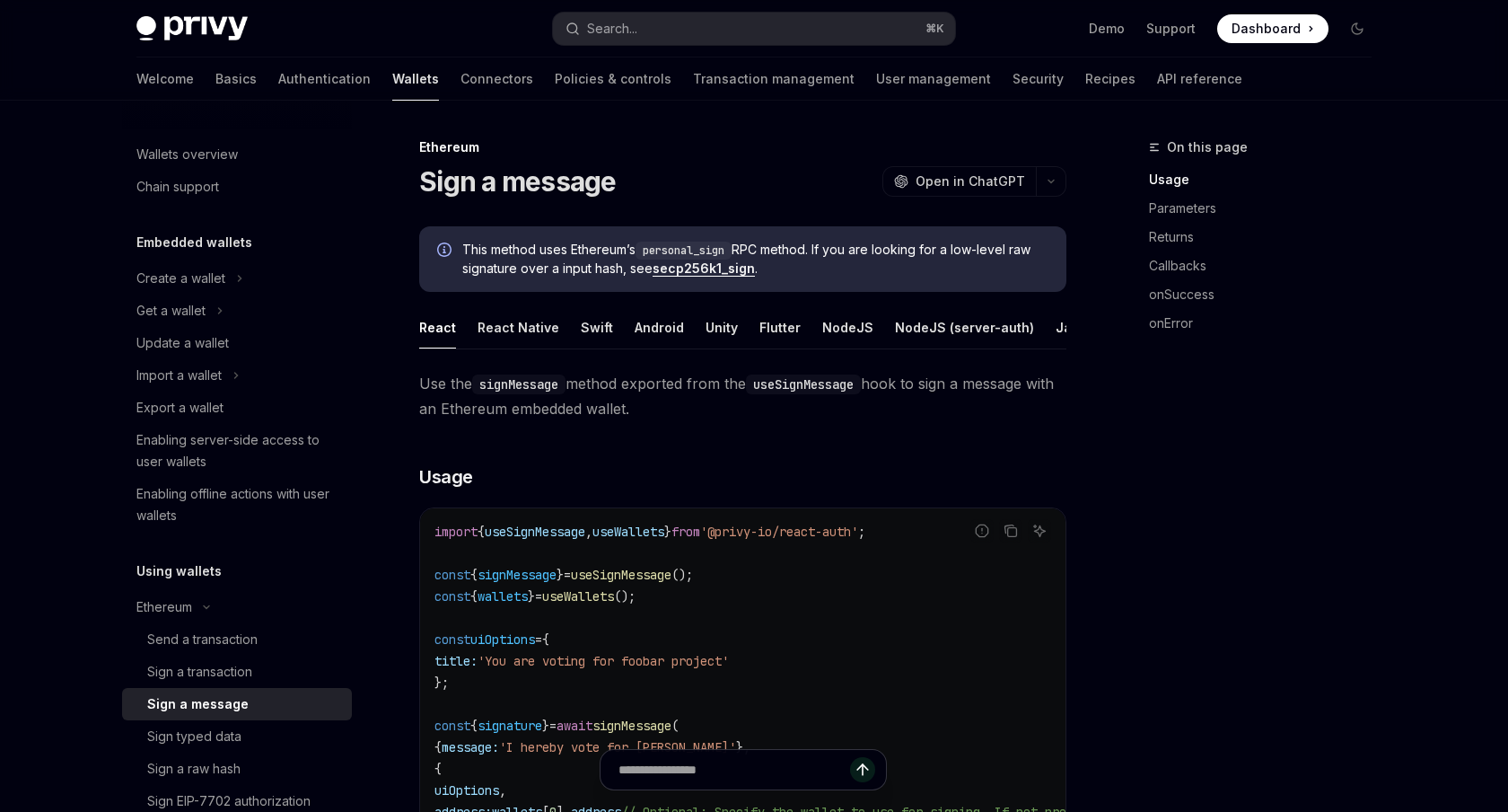
click at [781, 267] on span "This method uses Ethereum’s personal_sign RPC method. If you are looking for a …" at bounding box center [755, 258] width 586 height 37
click at [688, 245] on code "personal_sign" at bounding box center [683, 250] width 96 height 18
click at [653, 244] on code "personal_sign" at bounding box center [683, 250] width 96 height 18
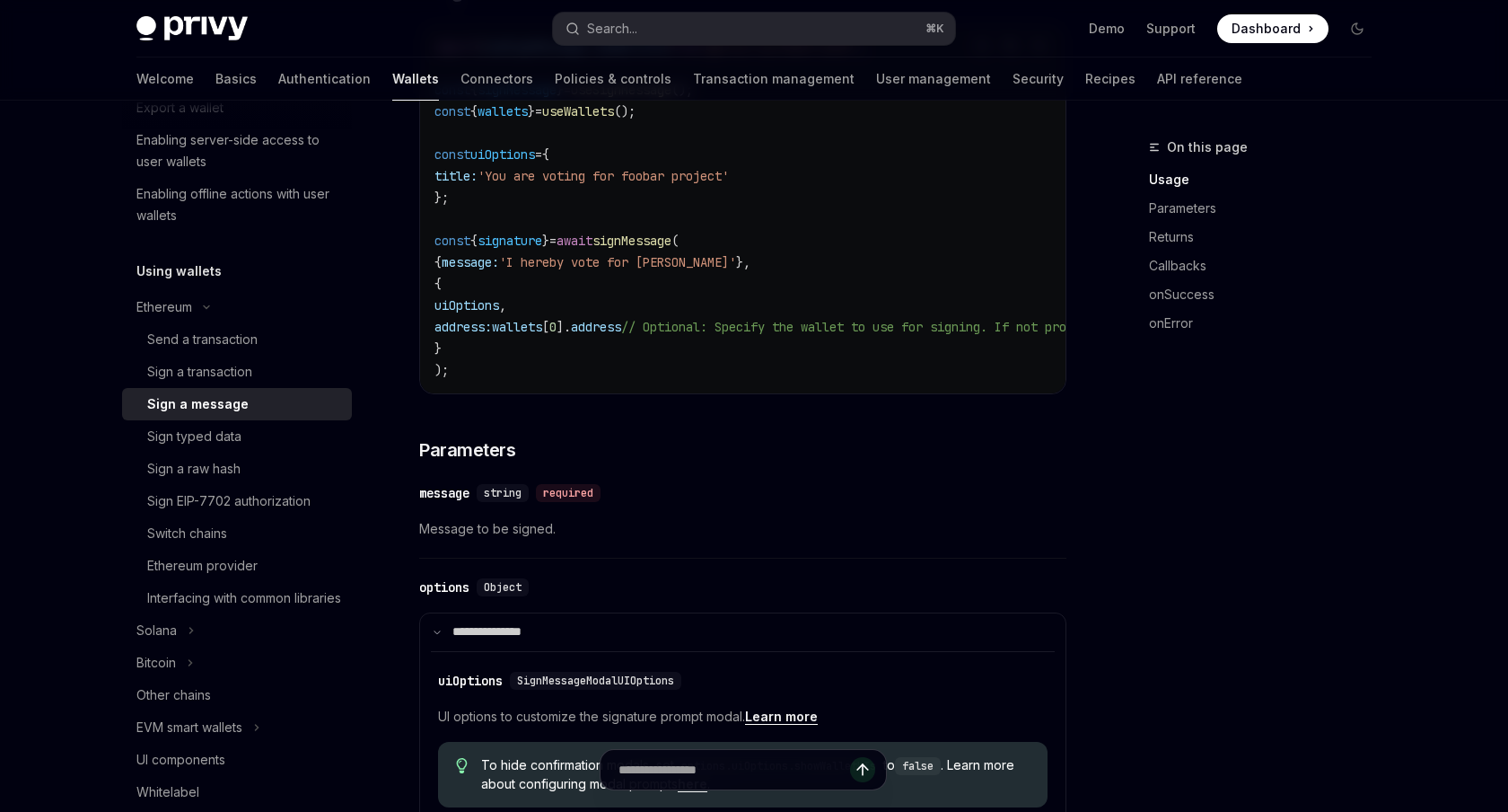
scroll to position [483, 0]
